Goal: Transaction & Acquisition: Purchase product/service

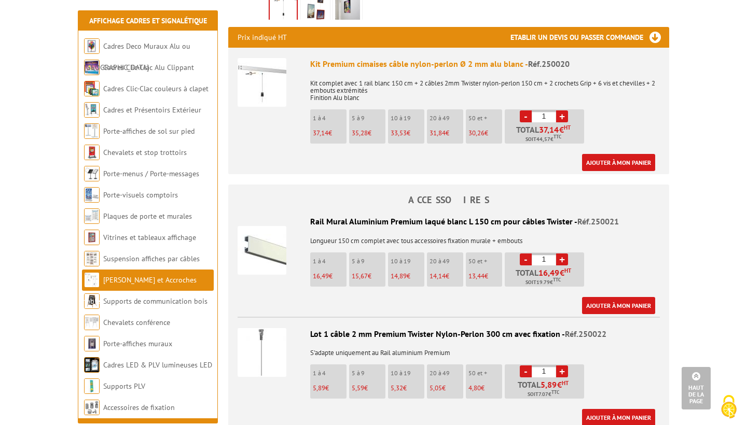
scroll to position [367, 0]
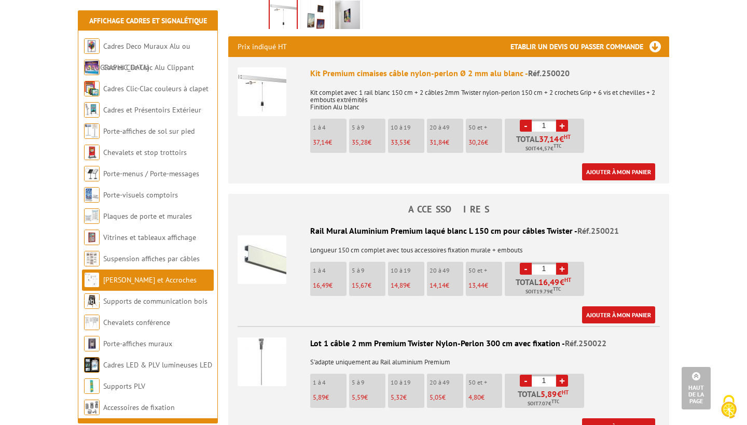
click at [273, 86] on img at bounding box center [262, 91] width 49 height 49
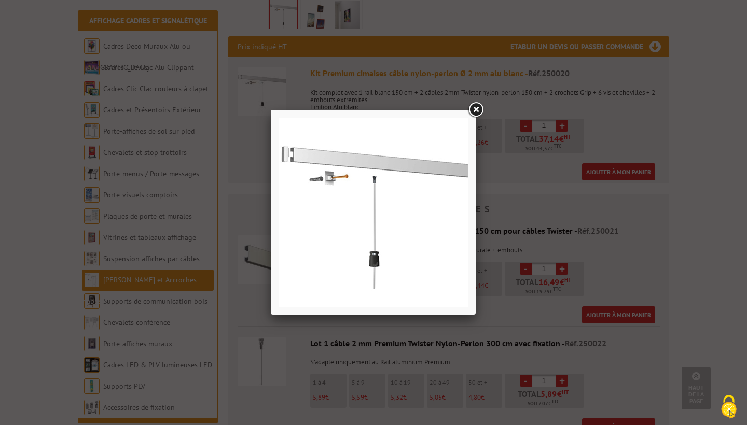
click at [475, 113] on link at bounding box center [475, 110] width 19 height 19
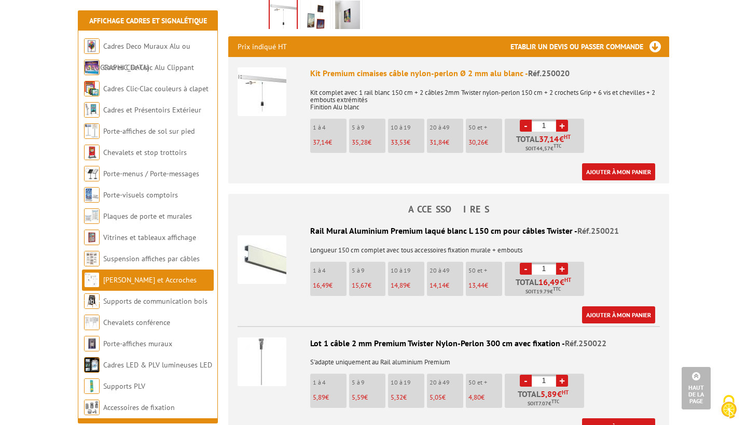
click at [271, 251] on img at bounding box center [262, 260] width 49 height 49
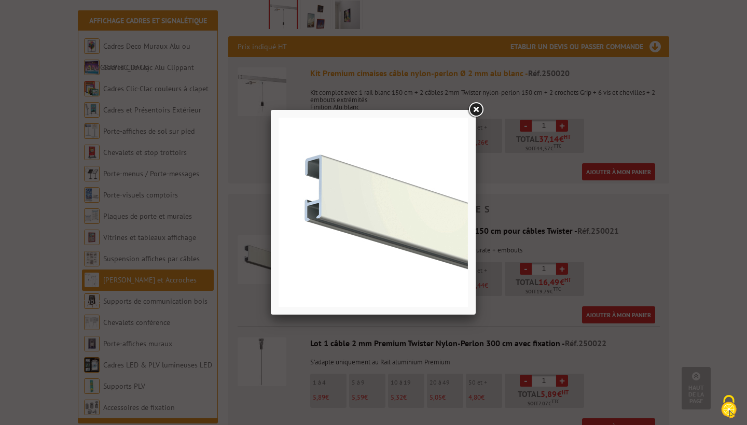
click at [476, 106] on link at bounding box center [475, 110] width 19 height 19
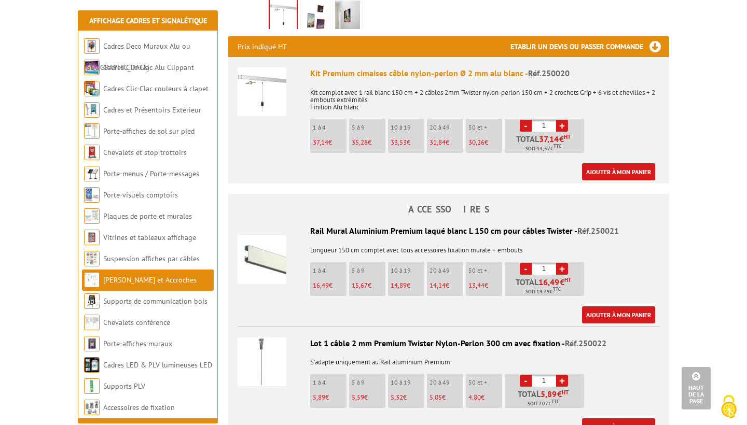
click at [261, 97] on img at bounding box center [262, 91] width 49 height 49
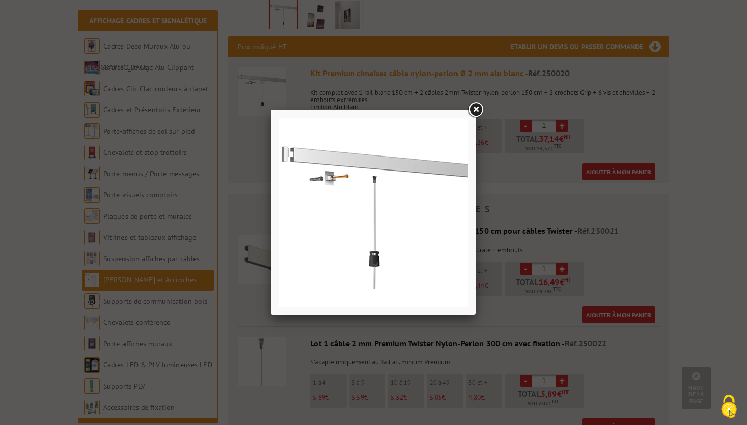
click at [472, 110] on link at bounding box center [475, 110] width 19 height 19
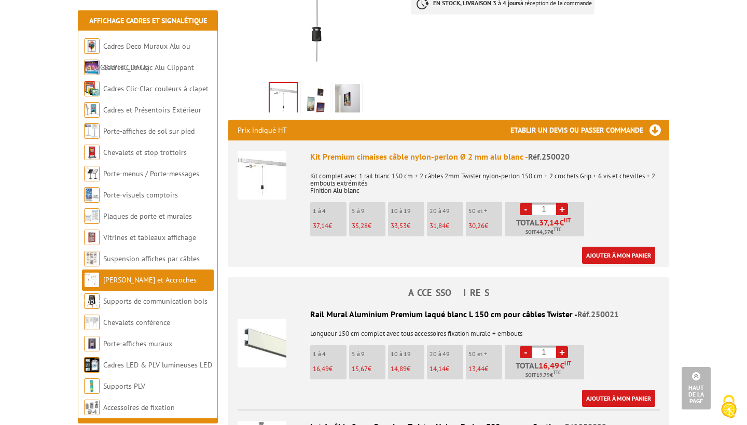
scroll to position [286, 0]
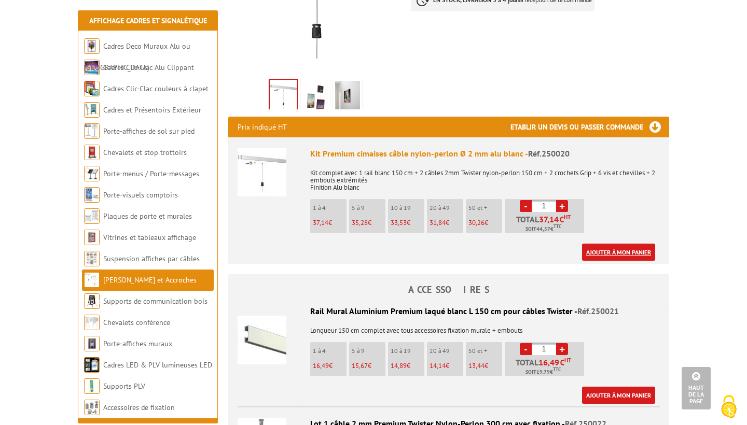
click at [593, 244] on link "Ajouter à mon panier" at bounding box center [618, 252] width 73 height 17
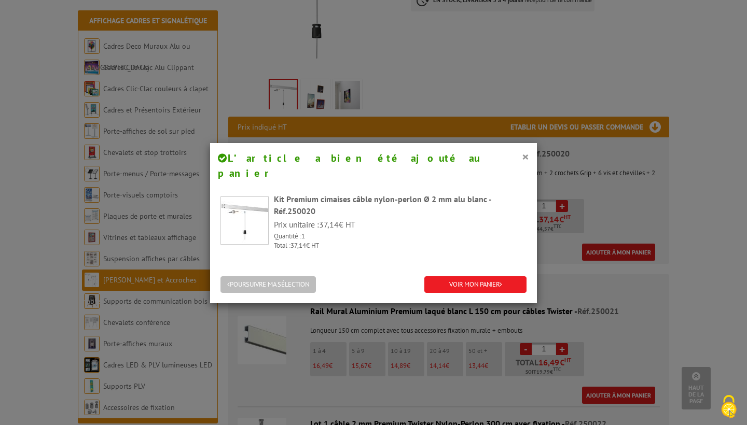
click at [307, 277] on button "POURSUIVRE MA SÉLECTION" at bounding box center [267, 285] width 95 height 17
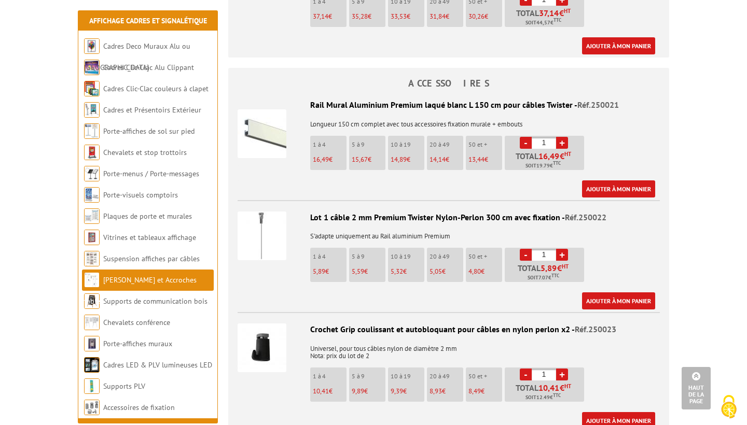
scroll to position [506, 0]
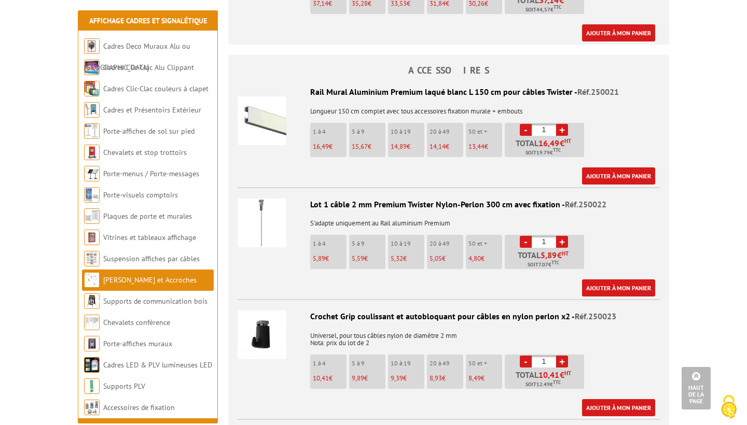
click at [562, 356] on link "+" at bounding box center [562, 362] width 12 height 12
type input "2"
click at [617, 399] on link "Ajouter à mon panier" at bounding box center [618, 407] width 73 height 17
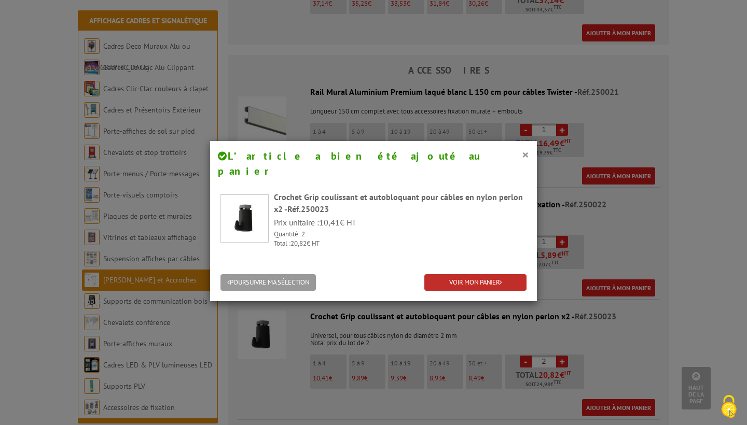
click at [487, 274] on link "VOIR MON PANIER" at bounding box center [475, 282] width 102 height 17
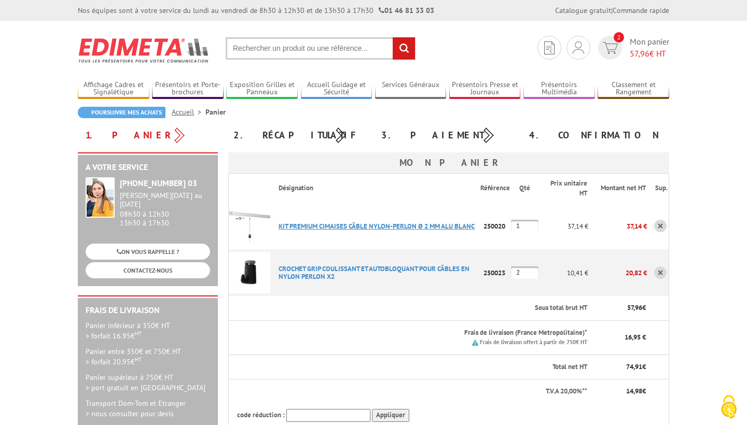
click at [324, 227] on link "KIT PREMIUM CIMAISES CâBLE NYLON-PERLON Ø 2 MM ALU BLANC" at bounding box center [377, 226] width 196 height 9
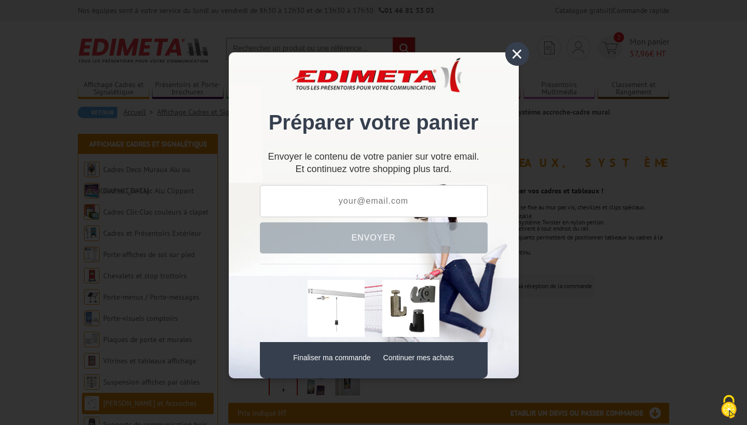
click at [518, 50] on div "×" at bounding box center [517, 54] width 24 height 24
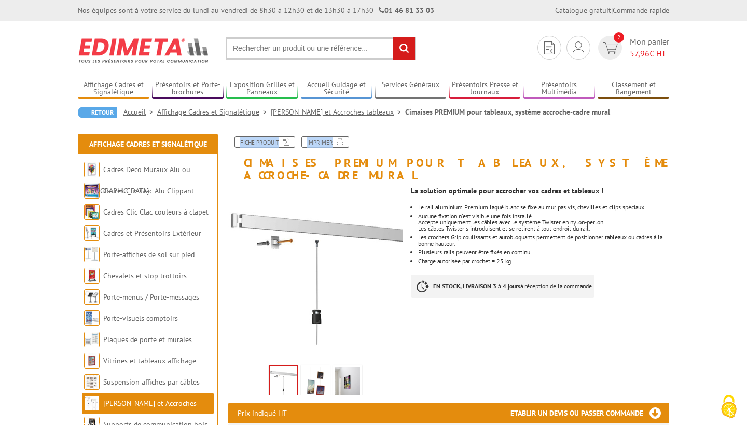
drag, startPoint x: 245, startPoint y: 162, endPoint x: 428, endPoint y: 159, distance: 183.2
click at [427, 158] on h1 "Cimaises PREMIUM pour tableaux, système accroche-cadre mural" at bounding box center [448, 158] width 457 height 45
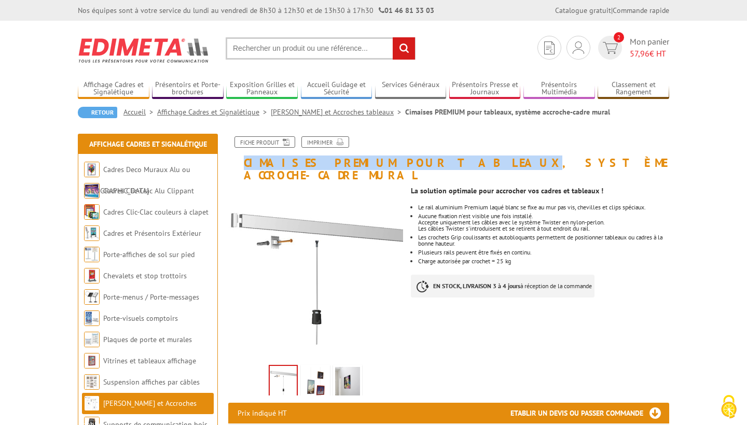
click at [376, 170] on h1 "Cimaises PREMIUM pour tableaux, système accroche-cadre mural" at bounding box center [448, 158] width 457 height 45
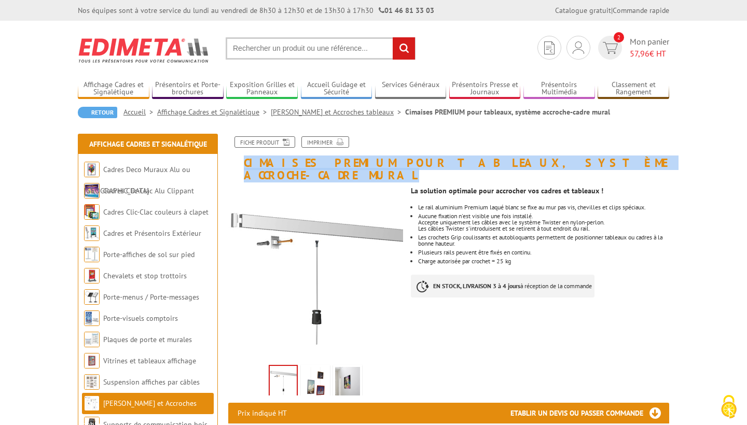
drag, startPoint x: 240, startPoint y: 163, endPoint x: 618, endPoint y: 163, distance: 378.7
click at [618, 163] on h1 "Cimaises PREMIUM pour tableaux, système accroche-cadre mural" at bounding box center [448, 158] width 457 height 45
copy h1 "Cimaises PREMIUM pour tableaux, système accroche-cadre mural"
